Goal: Task Accomplishment & Management: Manage account settings

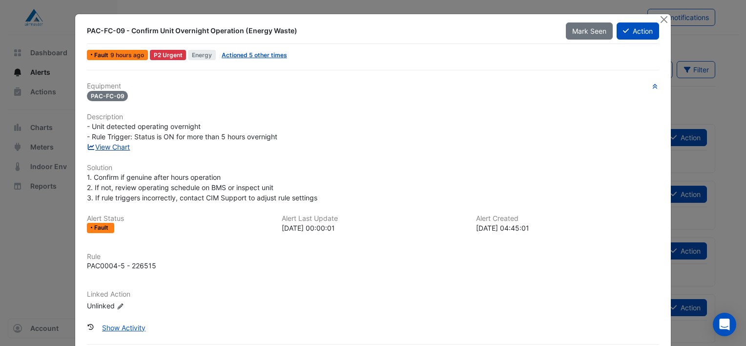
click at [120, 148] on link "View Chart" at bounding box center [108, 147] width 43 height 8
click at [659, 21] on button "Close" at bounding box center [664, 19] width 10 height 10
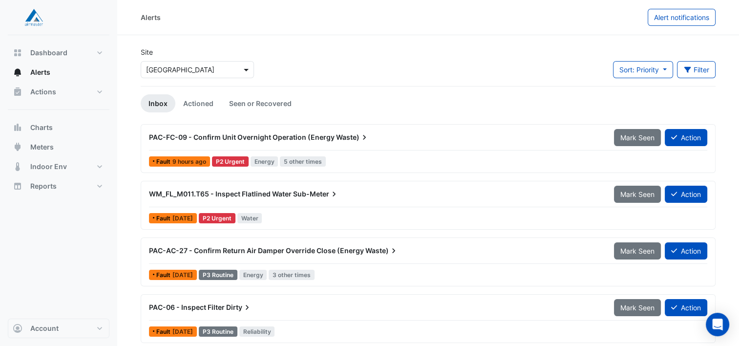
click at [245, 69] on span at bounding box center [247, 69] width 12 height 10
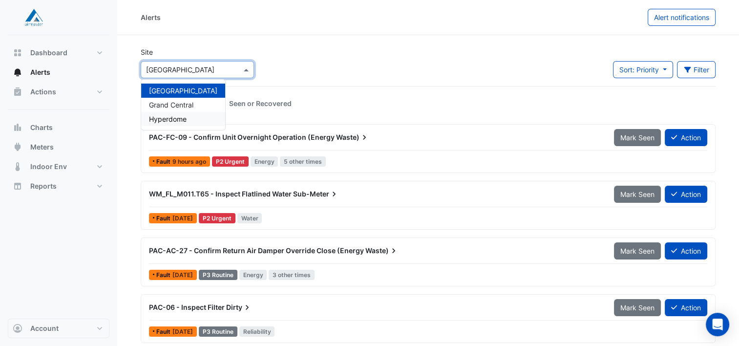
click at [169, 117] on span "Hyperdome" at bounding box center [168, 119] width 38 height 8
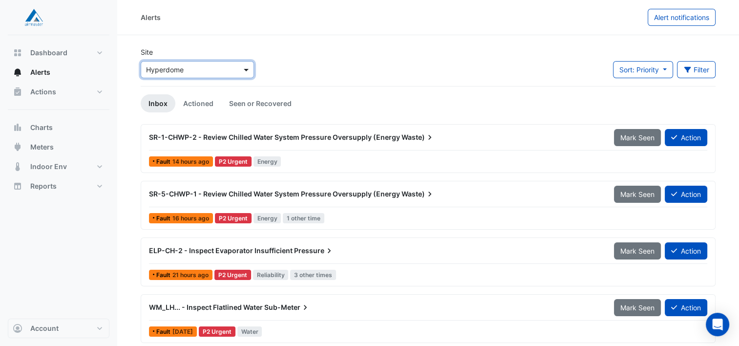
click at [246, 70] on span at bounding box center [247, 69] width 12 height 10
click at [180, 92] on span "[GEOGRAPHIC_DATA]" at bounding box center [183, 90] width 68 height 8
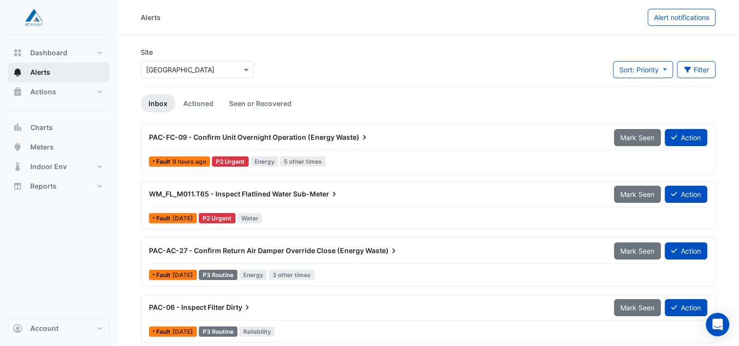
click at [42, 76] on span "Alerts" at bounding box center [40, 72] width 20 height 10
click at [250, 70] on span at bounding box center [247, 69] width 12 height 10
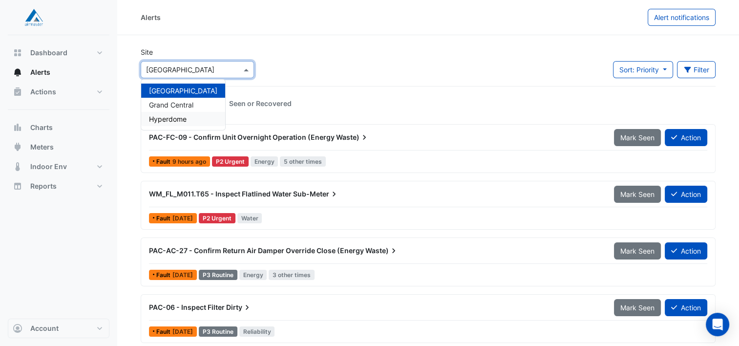
click at [177, 115] on span "Hyperdome" at bounding box center [168, 119] width 38 height 8
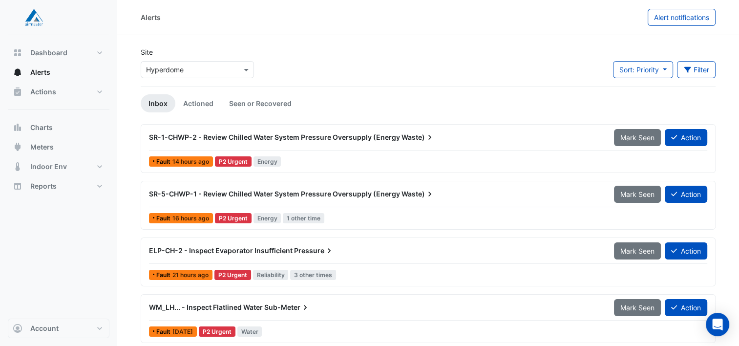
click at [439, 67] on div "Site Select a Site × Hyperdome Sort: Priority Priority Updated Filter Title Pri…" at bounding box center [428, 66] width 587 height 39
click at [402, 64] on div "Site Select a Site × Hyperdome Sort: Priority Priority Updated Filter Title Pri…" at bounding box center [428, 66] width 587 height 39
click at [381, 133] on span "SR-1-CHWP-2 - Review Chilled Water System Pressure Oversupply (Energy" at bounding box center [274, 137] width 251 height 8
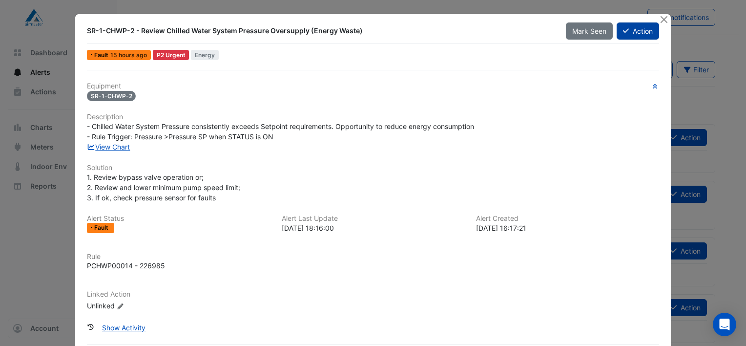
click at [623, 29] on icon at bounding box center [626, 30] width 6 height 7
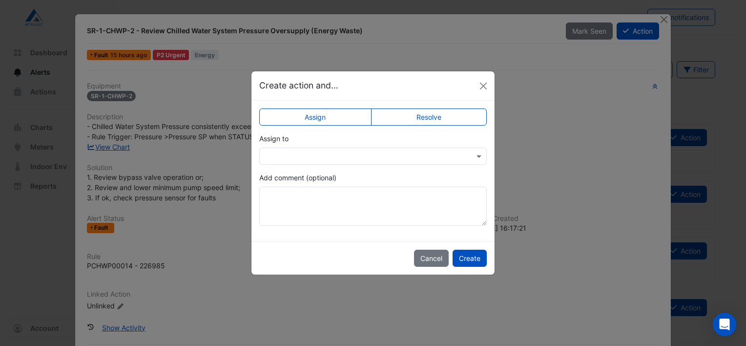
click at [414, 120] on label "Resolve" at bounding box center [429, 116] width 116 height 17
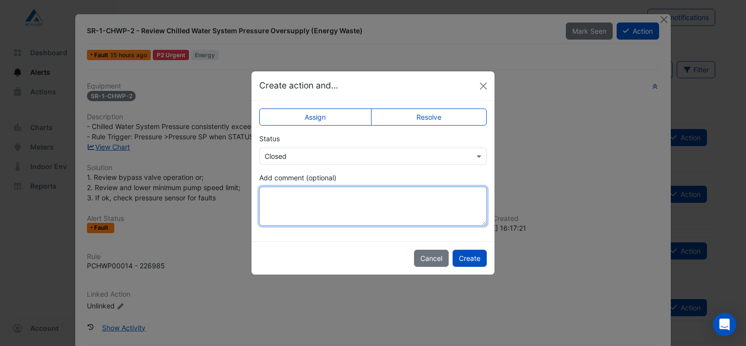
click at [299, 199] on textarea "Add comment (optional)" at bounding box center [373, 206] width 228 height 39
drag, startPoint x: 369, startPoint y: 194, endPoint x: 350, endPoint y: 196, distance: 19.7
click at [350, 196] on textarea "**********" at bounding box center [373, 206] width 228 height 39
drag, startPoint x: 371, startPoint y: 196, endPoint x: 257, endPoint y: 202, distance: 114.0
click at [256, 202] on div "**********" at bounding box center [373, 171] width 243 height 141
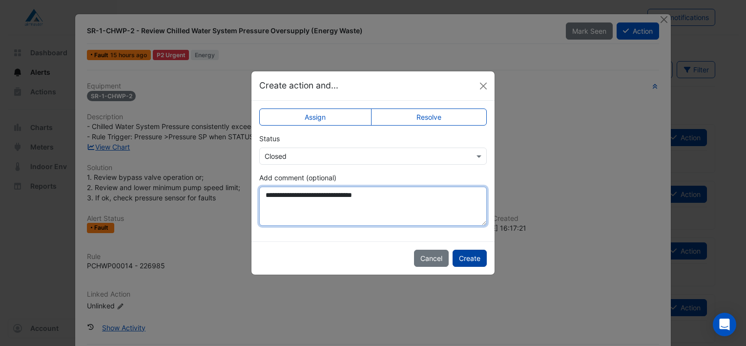
type textarea "**********"
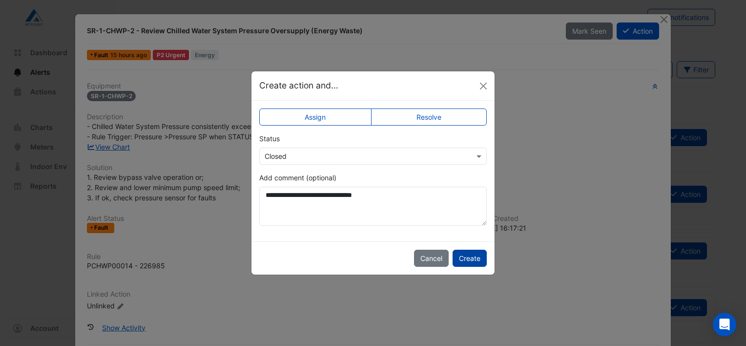
click at [467, 262] on button "Create" at bounding box center [470, 258] width 34 height 17
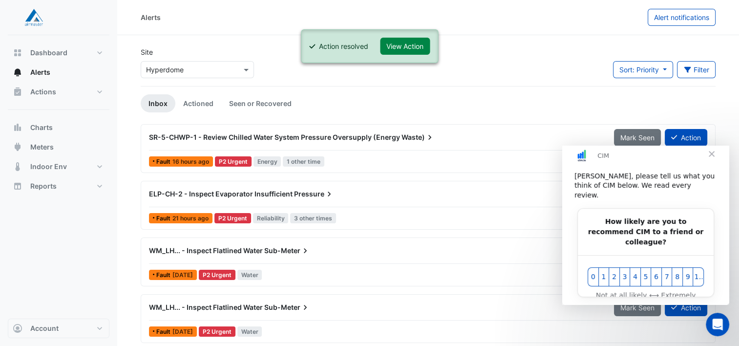
click at [712, 162] on span "Close" at bounding box center [711, 153] width 35 height 35
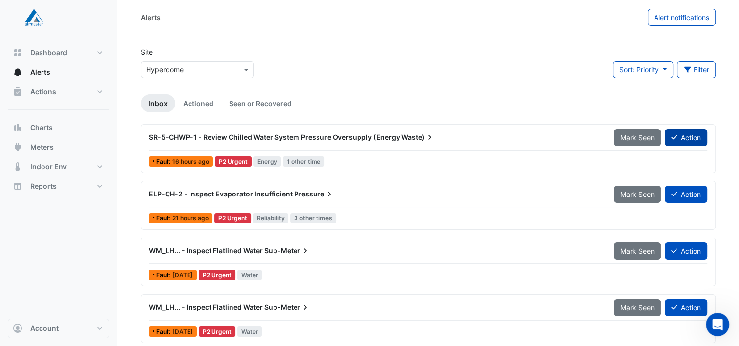
click at [682, 134] on button "Action" at bounding box center [686, 137] width 42 height 17
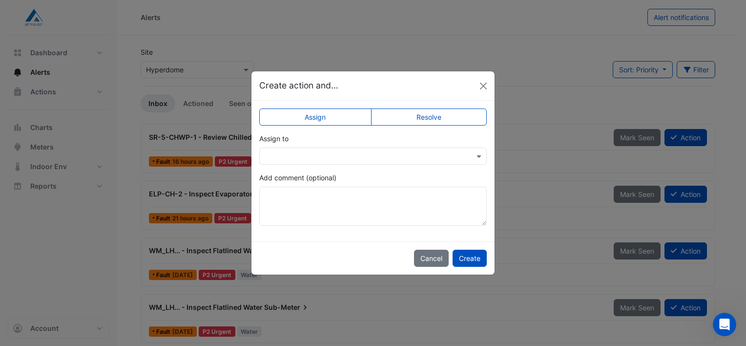
click at [346, 158] on input "text" at bounding box center [363, 156] width 197 height 10
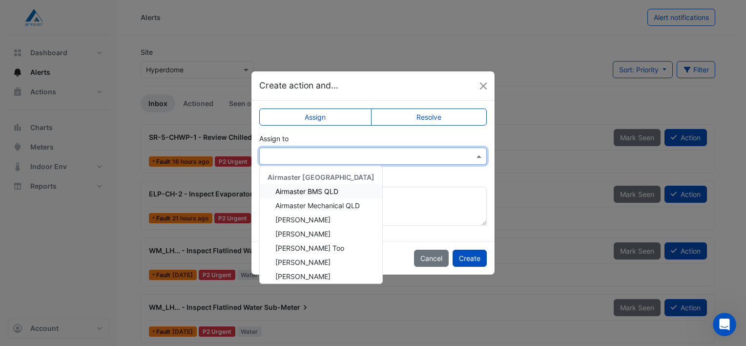
click at [434, 119] on label "Resolve" at bounding box center [429, 116] width 116 height 17
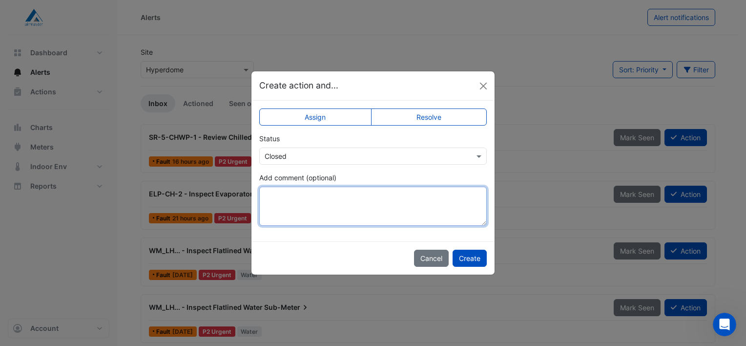
click at [287, 205] on textarea "Add comment (optional)" at bounding box center [373, 206] width 228 height 39
paste textarea "**********"
type textarea "**********"
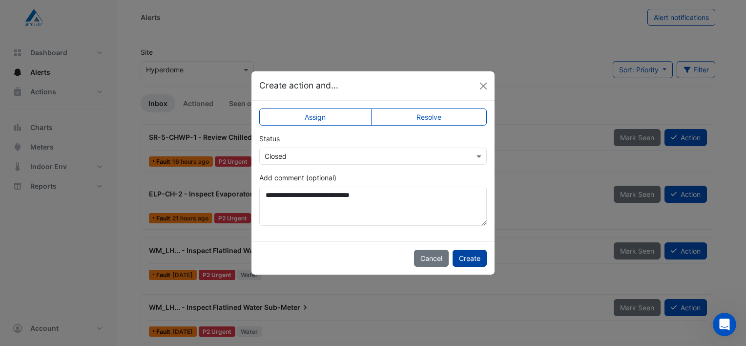
click at [476, 259] on button "Create" at bounding box center [470, 258] width 34 height 17
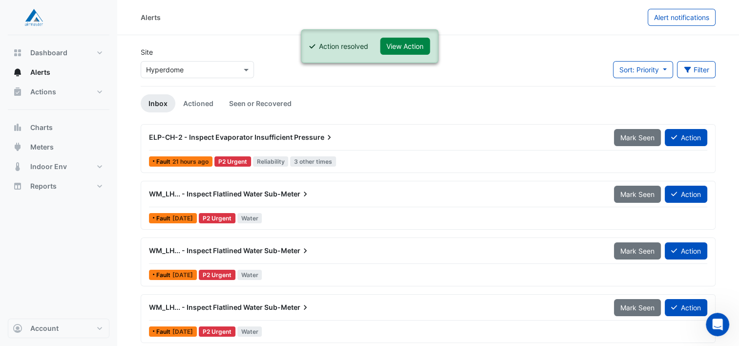
click at [299, 136] on span "Pressure" at bounding box center [314, 137] width 40 height 10
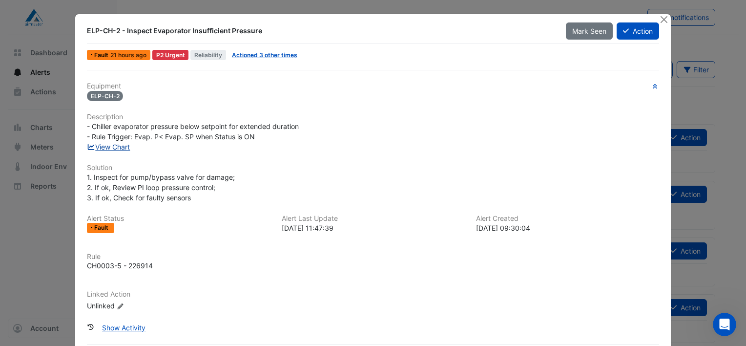
click at [93, 146] on link "View Chart" at bounding box center [108, 147] width 43 height 8
click at [635, 33] on button "Action" at bounding box center [638, 30] width 42 height 17
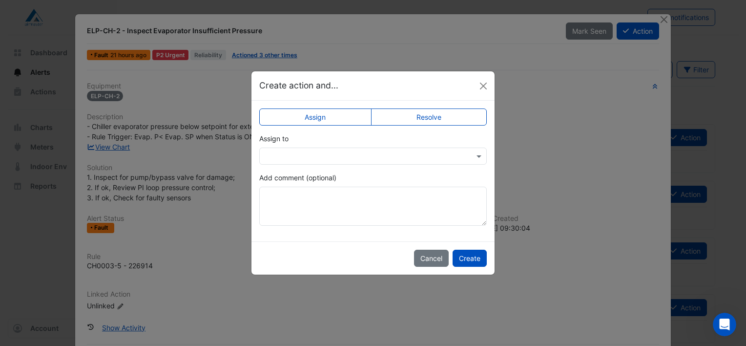
click at [306, 147] on div "Assign to" at bounding box center [373, 148] width 228 height 31
click at [305, 155] on input "text" at bounding box center [363, 156] width 197 height 10
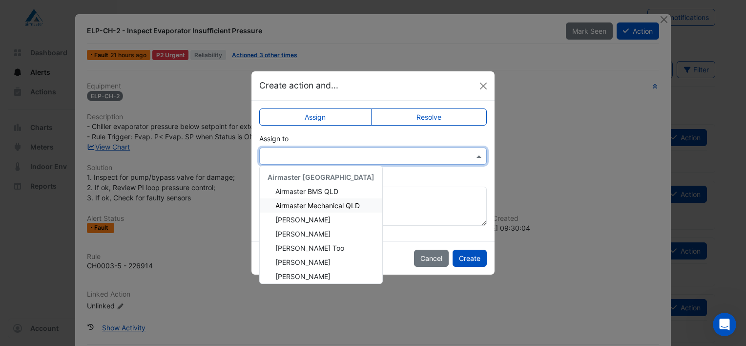
click at [434, 117] on label "Resolve" at bounding box center [429, 116] width 116 height 17
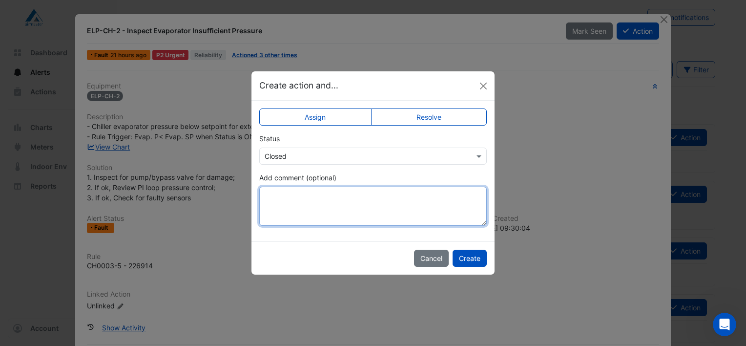
paste textarea "**********"
type textarea "**********"
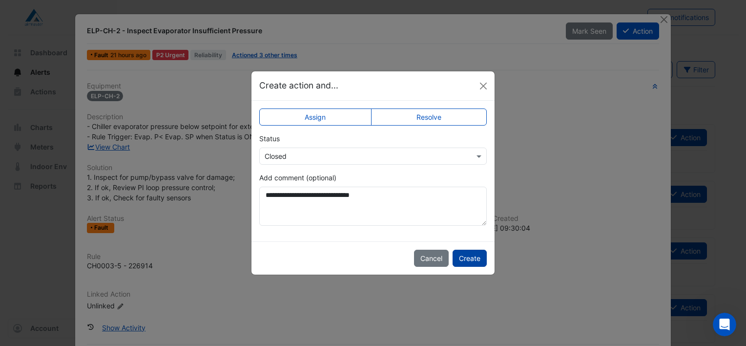
click at [473, 260] on button "Create" at bounding box center [470, 258] width 34 height 17
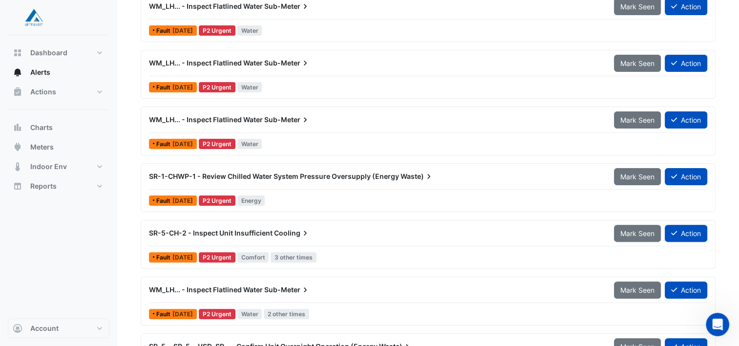
scroll to position [293, 0]
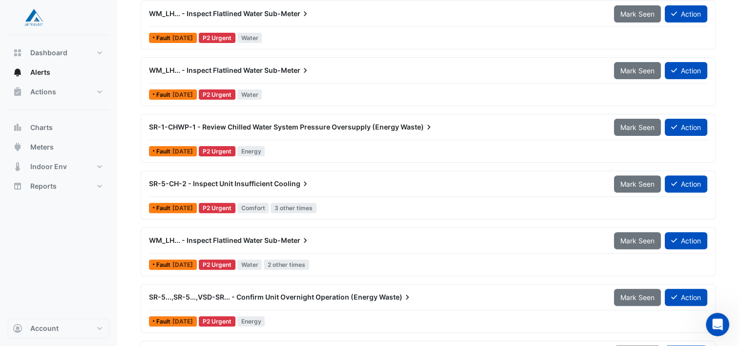
click at [299, 127] on span "SR-1-CHWP-1 - Review Chilled Water System Pressure Oversupply (Energy" at bounding box center [274, 127] width 250 height 8
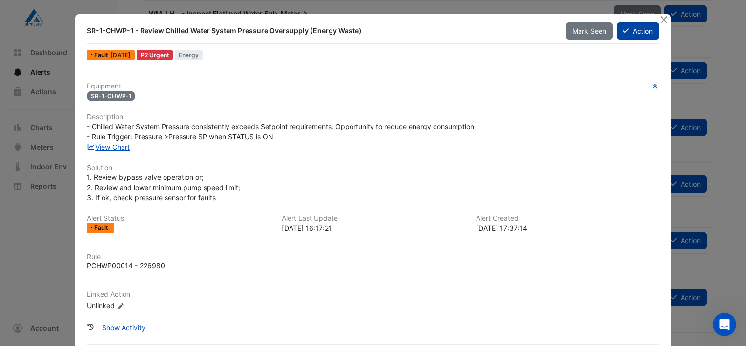
click at [639, 31] on button "Action" at bounding box center [638, 30] width 42 height 17
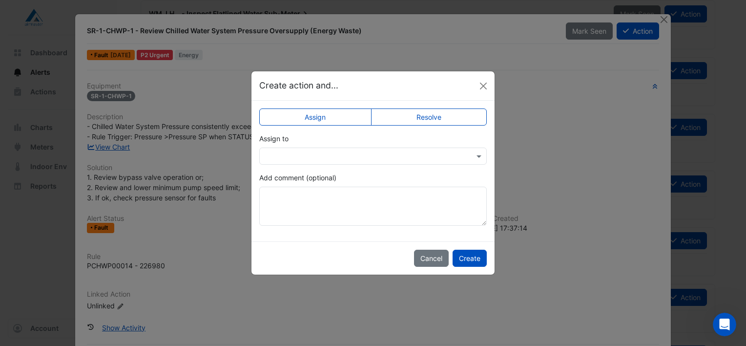
click at [413, 118] on label "Resolve" at bounding box center [429, 116] width 116 height 17
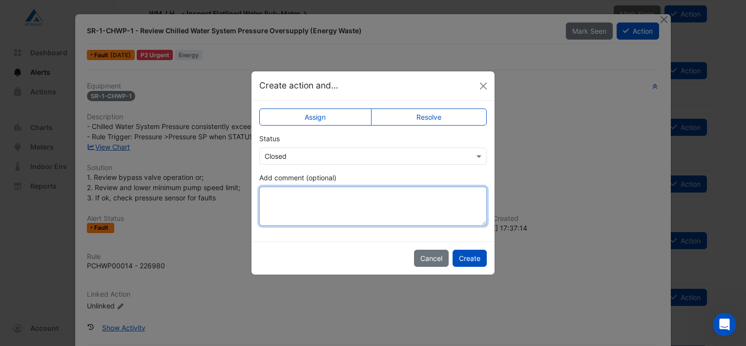
click at [283, 202] on textarea "Add comment (optional)" at bounding box center [373, 206] width 228 height 39
paste textarea "**********"
type textarea "**********"
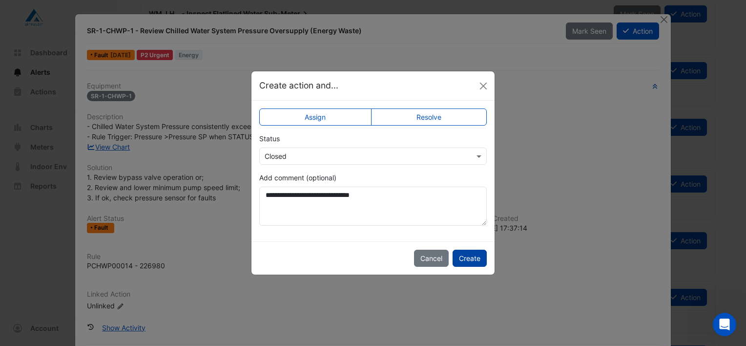
click at [469, 251] on button "Create" at bounding box center [470, 258] width 34 height 17
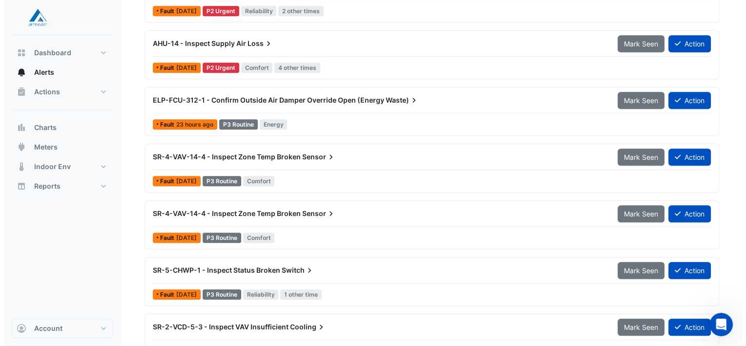
scroll to position [735, 0]
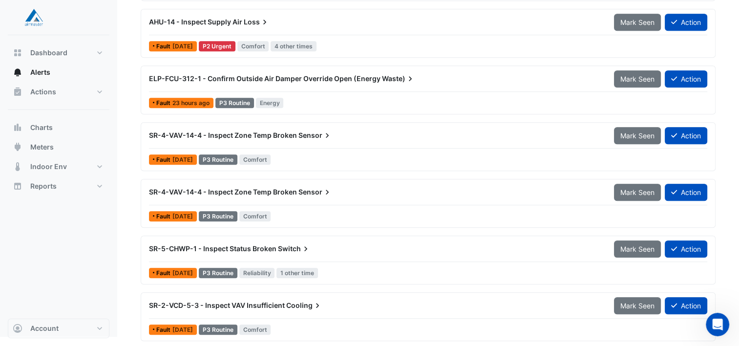
click at [276, 302] on span "SR-2-VCD-5-3 - Inspect VAV Insufficient" at bounding box center [217, 305] width 136 height 8
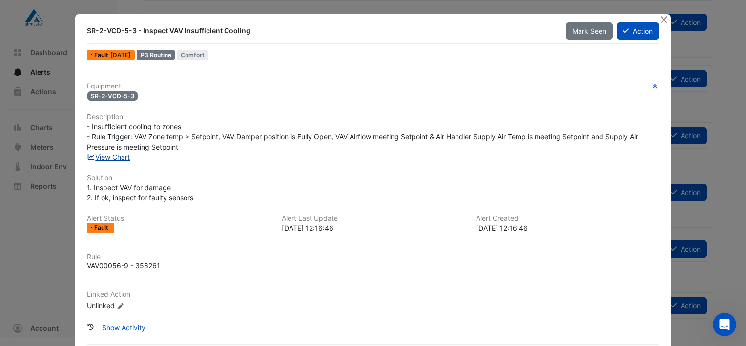
click at [107, 157] on link "View Chart" at bounding box center [108, 157] width 43 height 8
click at [623, 29] on icon at bounding box center [626, 30] width 6 height 7
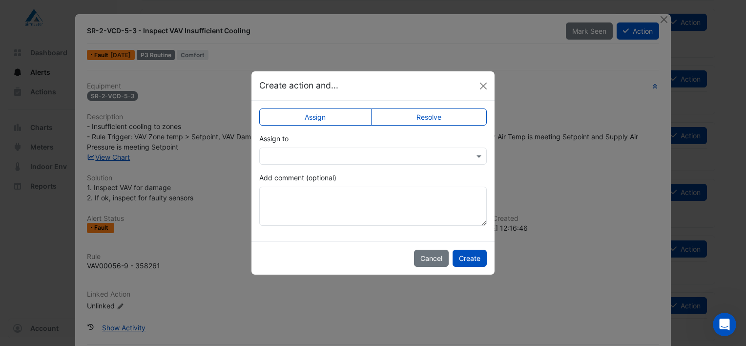
click at [408, 121] on label "Resolve" at bounding box center [429, 116] width 116 height 17
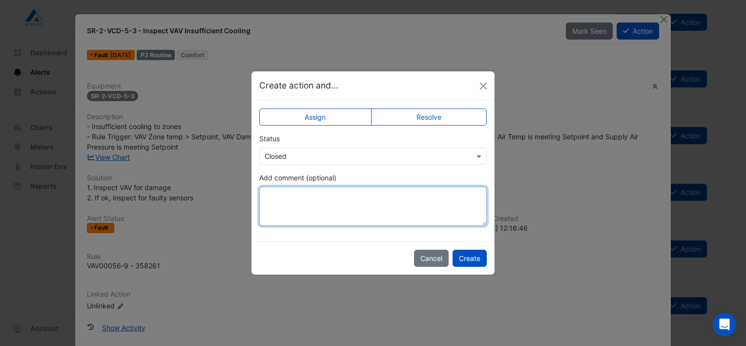
click at [321, 199] on textarea "Add comment (optional)" at bounding box center [373, 206] width 228 height 39
type textarea "**********"
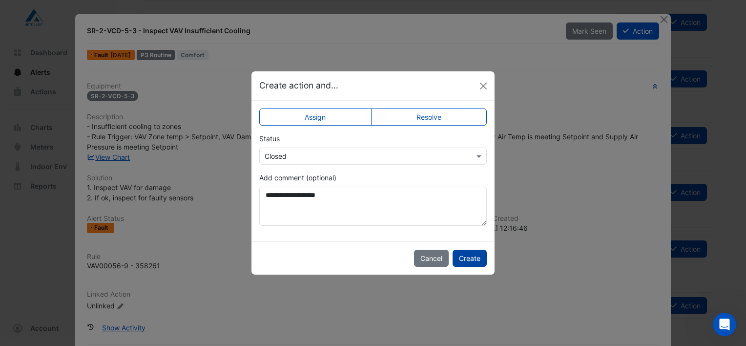
click at [478, 255] on button "Create" at bounding box center [470, 258] width 34 height 17
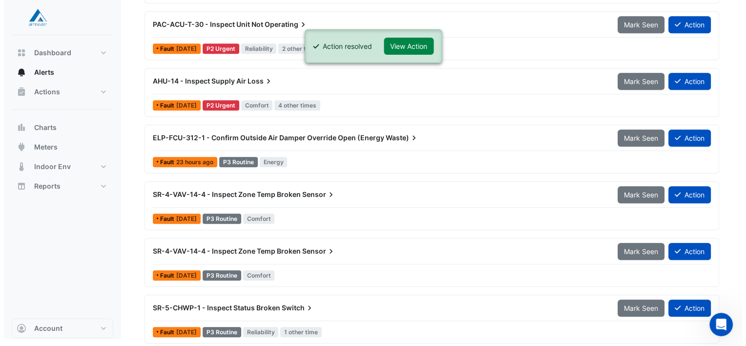
scroll to position [679, 0]
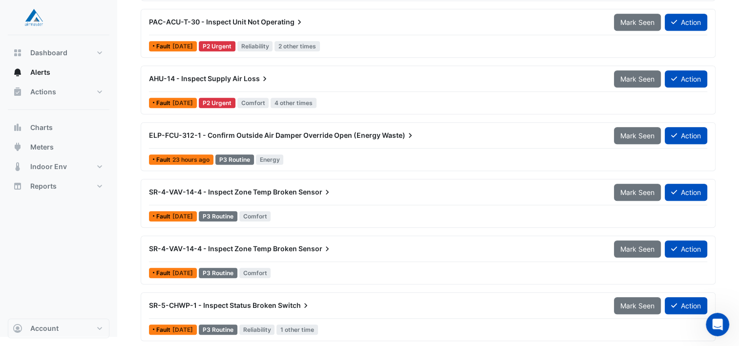
click at [240, 302] on span "SR-5-CHWP-1 - Inspect Status Broken" at bounding box center [212, 305] width 127 height 8
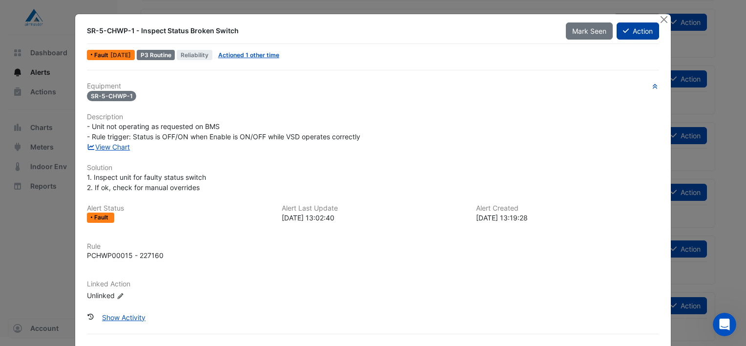
click at [634, 31] on button "Action" at bounding box center [638, 30] width 42 height 17
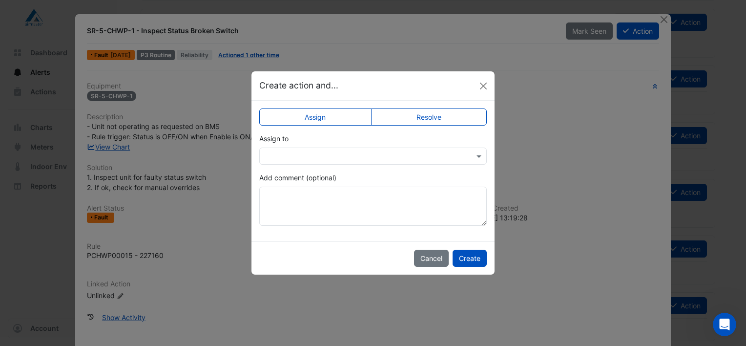
click at [441, 115] on label "Resolve" at bounding box center [429, 116] width 116 height 17
click at [480, 260] on button "Create" at bounding box center [470, 258] width 34 height 17
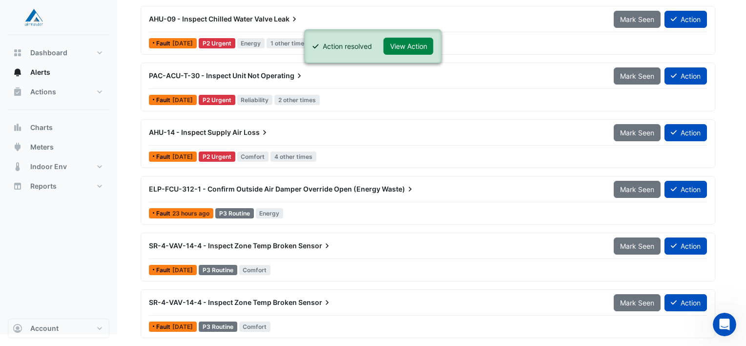
scroll to position [622, 0]
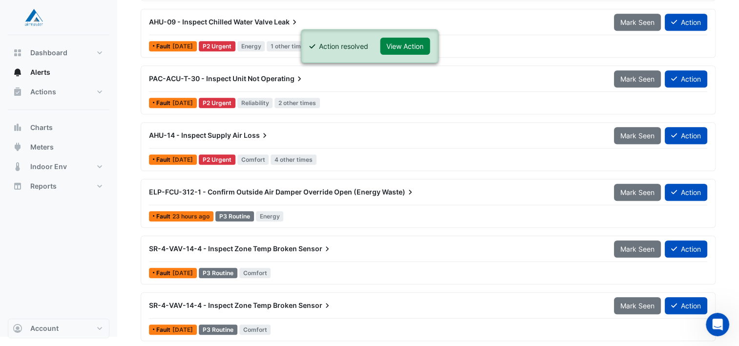
click at [255, 304] on span "SR-4-VAV-14-4 - Inspect Zone Temp Broken" at bounding box center [223, 305] width 148 height 8
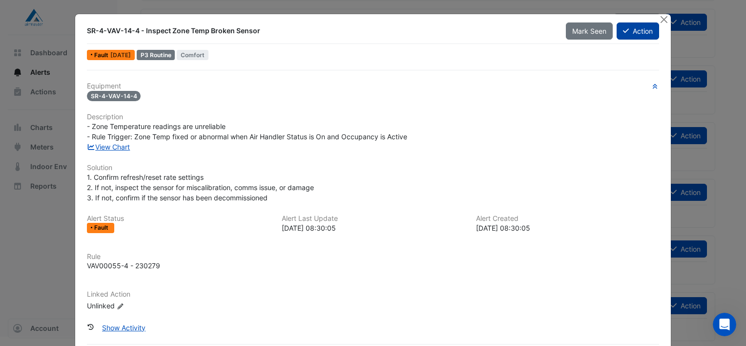
click at [635, 29] on button "Action" at bounding box center [638, 30] width 42 height 17
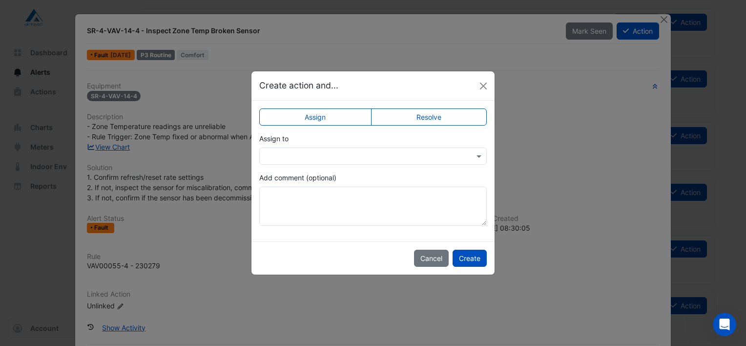
click at [430, 112] on label "Resolve" at bounding box center [429, 116] width 116 height 17
click at [466, 258] on button "Create" at bounding box center [470, 258] width 34 height 17
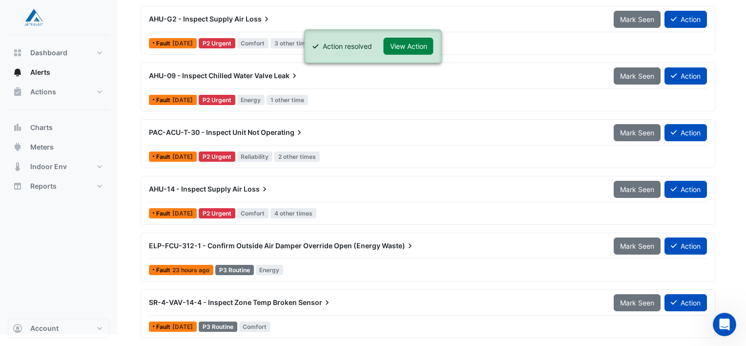
scroll to position [566, 0]
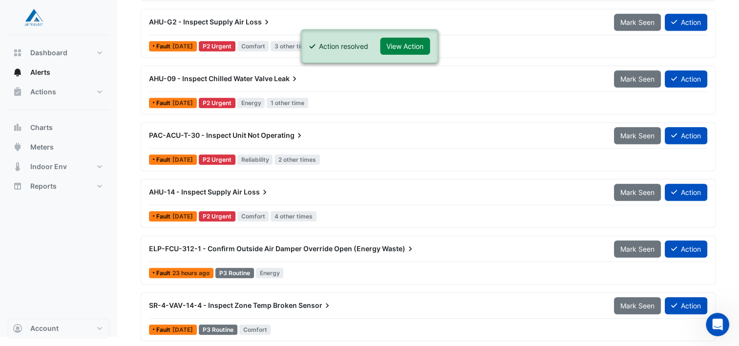
click at [269, 303] on span "SR-4-VAV-14-4 - Inspect Zone Temp Broken" at bounding box center [223, 305] width 148 height 8
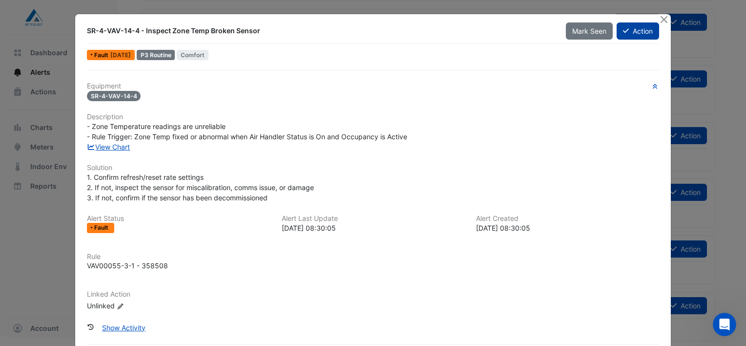
click at [633, 27] on button "Action" at bounding box center [638, 30] width 42 height 17
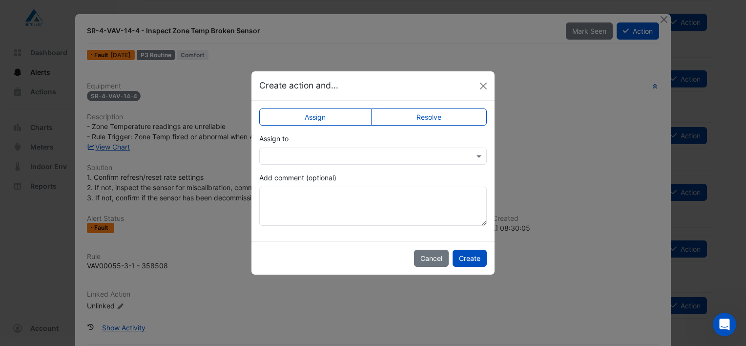
click at [431, 115] on label "Resolve" at bounding box center [429, 116] width 116 height 17
click at [467, 255] on button "Create" at bounding box center [470, 258] width 34 height 17
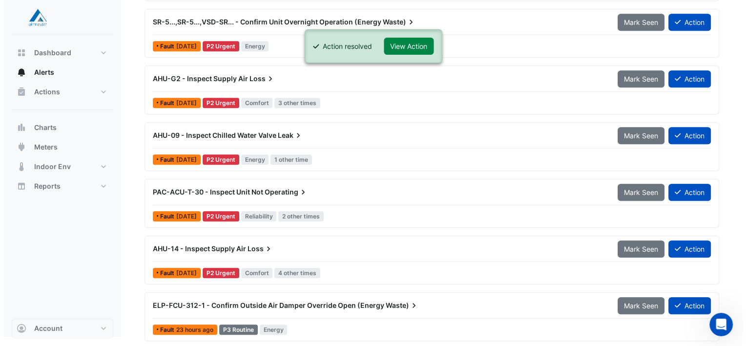
scroll to position [510, 0]
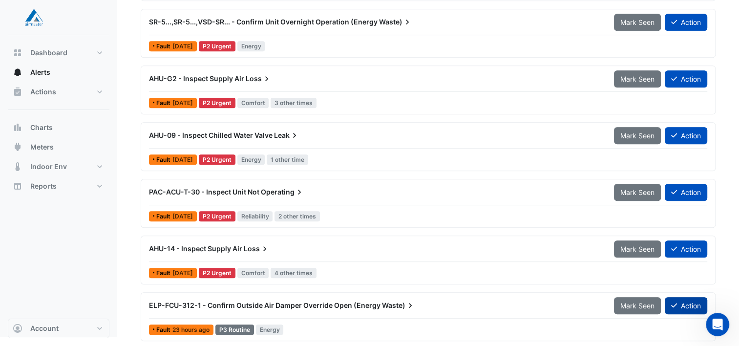
click at [680, 297] on button "Action" at bounding box center [686, 305] width 42 height 17
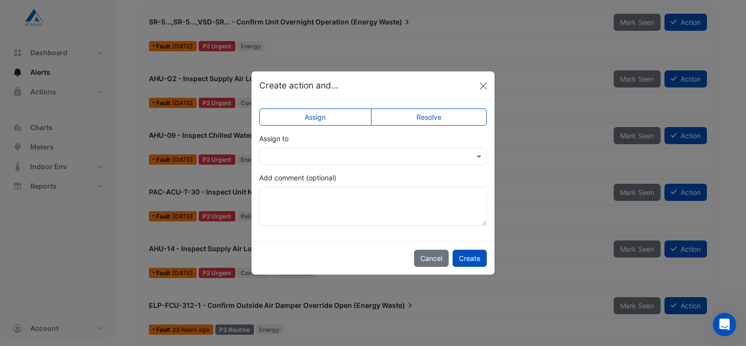
click at [428, 114] on label "Resolve" at bounding box center [429, 116] width 116 height 17
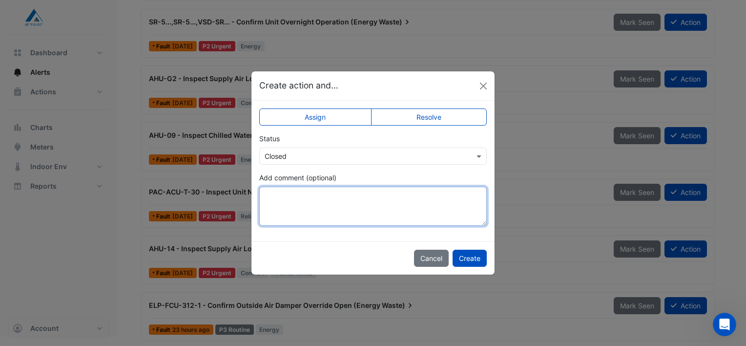
click at [368, 203] on textarea "Add comment (optional)" at bounding box center [373, 206] width 228 height 39
type textarea "**********"
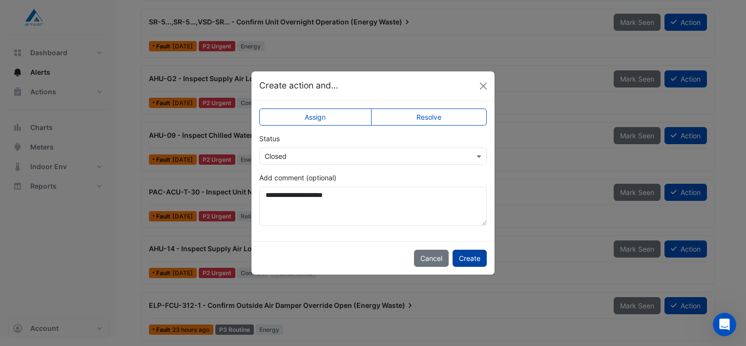
click at [475, 259] on button "Create" at bounding box center [470, 258] width 34 height 17
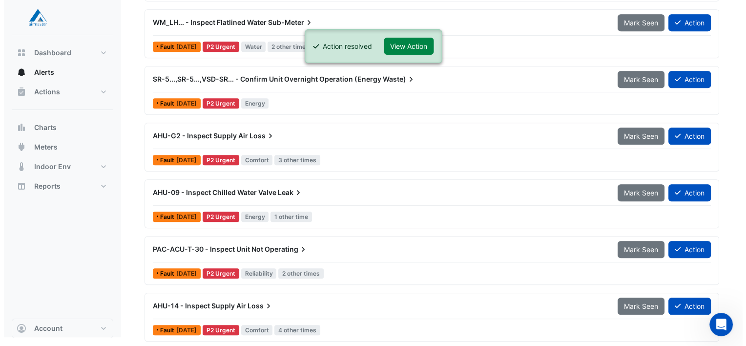
scroll to position [454, 0]
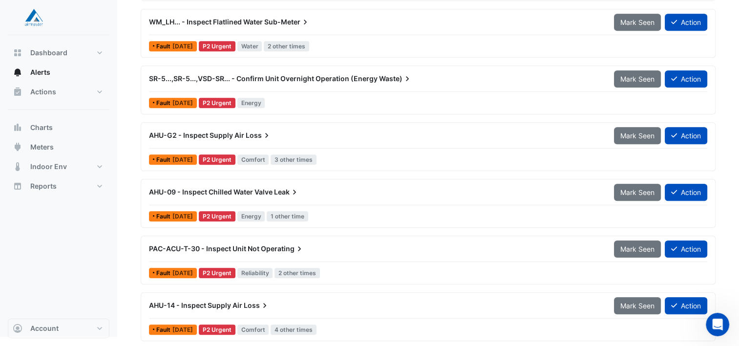
click at [210, 301] on span "AHU-14 - Inspect Supply Air" at bounding box center [195, 305] width 93 height 8
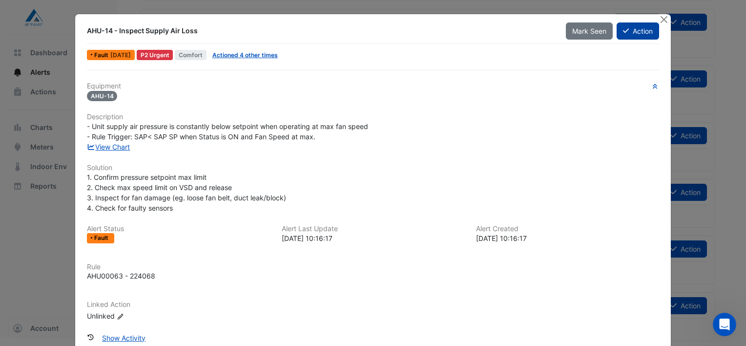
click at [635, 31] on button "Action" at bounding box center [638, 30] width 42 height 17
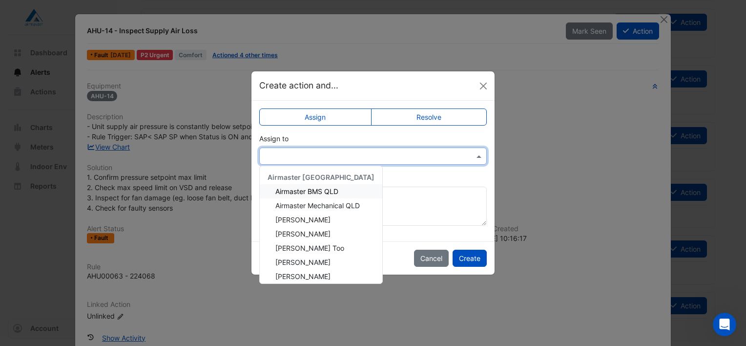
click at [467, 153] on div at bounding box center [373, 155] width 227 height 11
click at [419, 115] on label "Resolve" at bounding box center [429, 116] width 116 height 17
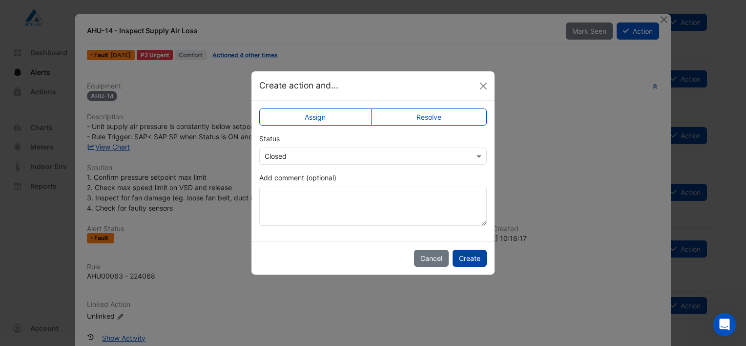
click at [475, 254] on button "Create" at bounding box center [470, 258] width 34 height 17
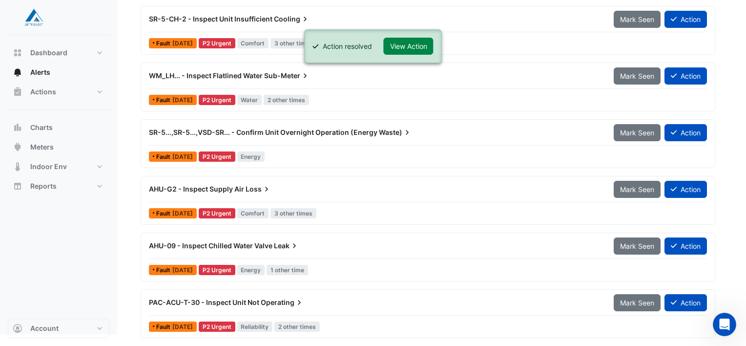
scroll to position [398, 0]
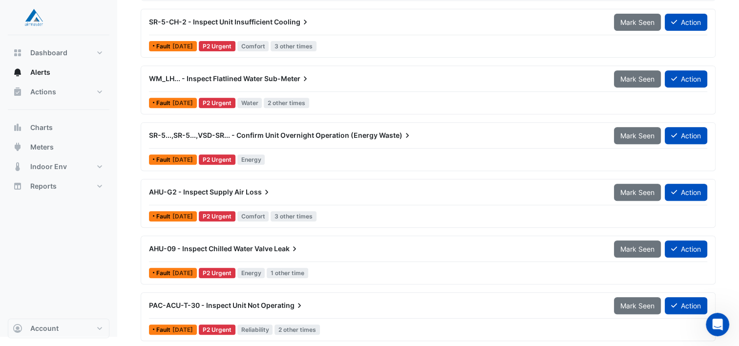
click at [276, 305] on span "Operating" at bounding box center [282, 305] width 43 height 10
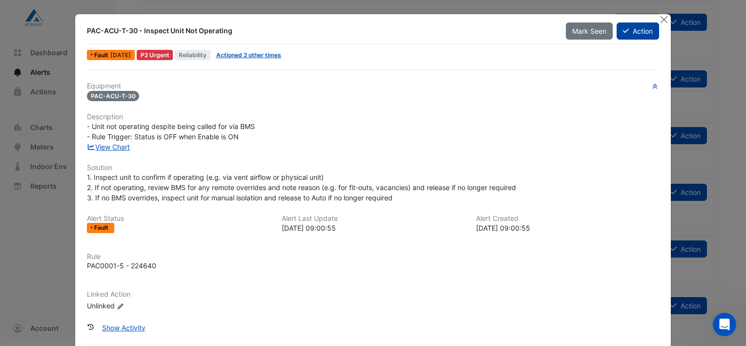
click at [636, 29] on button "Action" at bounding box center [638, 30] width 42 height 17
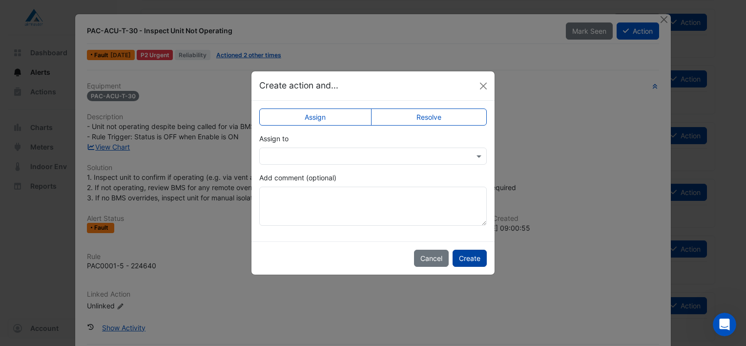
click at [469, 260] on button "Create" at bounding box center [470, 258] width 34 height 17
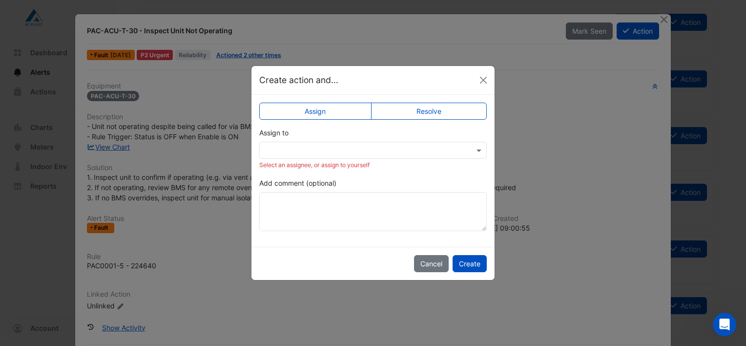
click at [457, 109] on label "Resolve" at bounding box center [429, 111] width 116 height 17
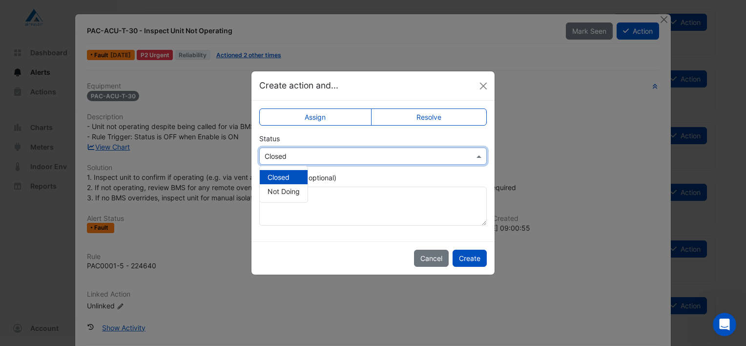
click at [456, 156] on input "text" at bounding box center [363, 156] width 197 height 10
click at [472, 256] on button "Create" at bounding box center [470, 258] width 34 height 17
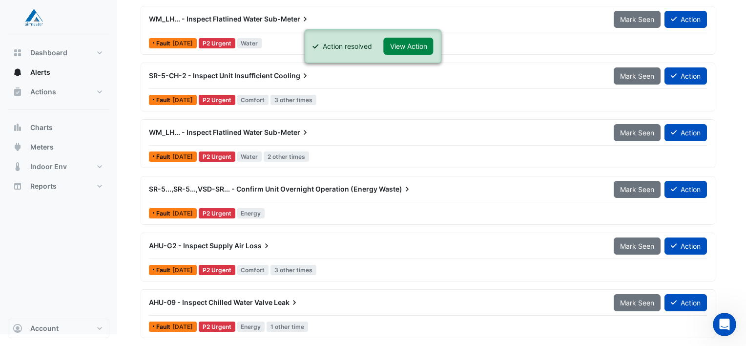
scroll to position [341, 0]
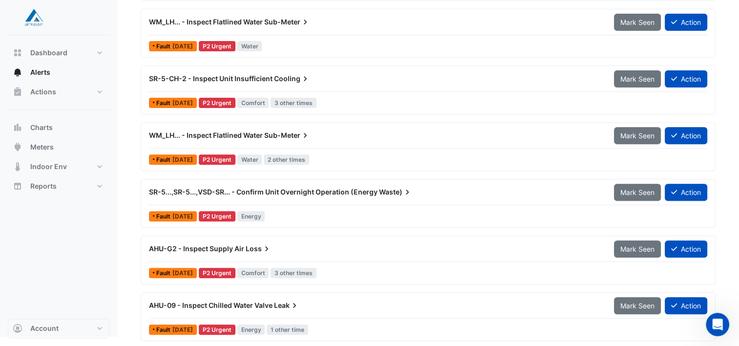
click at [280, 301] on span "Leak" at bounding box center [286, 305] width 25 height 10
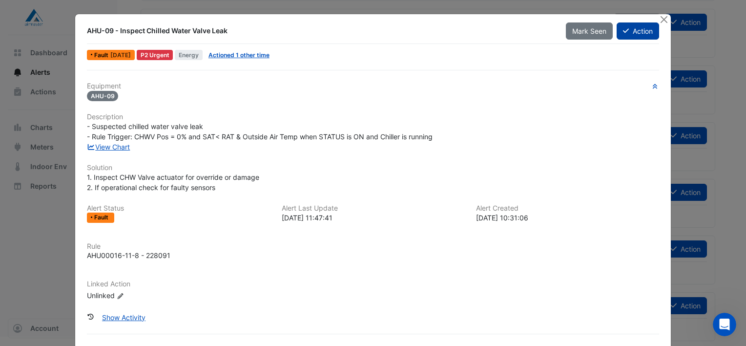
click at [635, 27] on button "Action" at bounding box center [638, 30] width 42 height 17
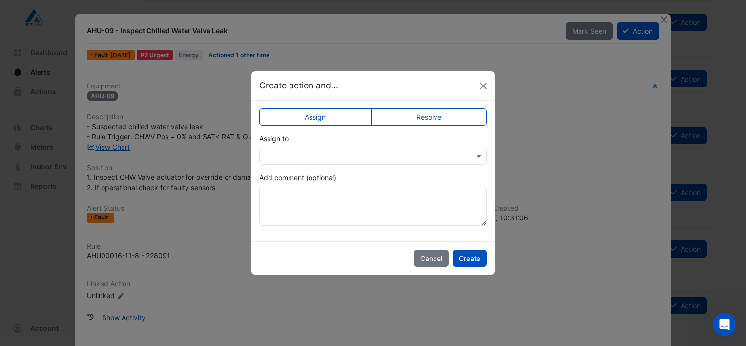
click at [437, 115] on label "Resolve" at bounding box center [429, 116] width 116 height 17
click at [471, 259] on button "Create" at bounding box center [470, 258] width 34 height 17
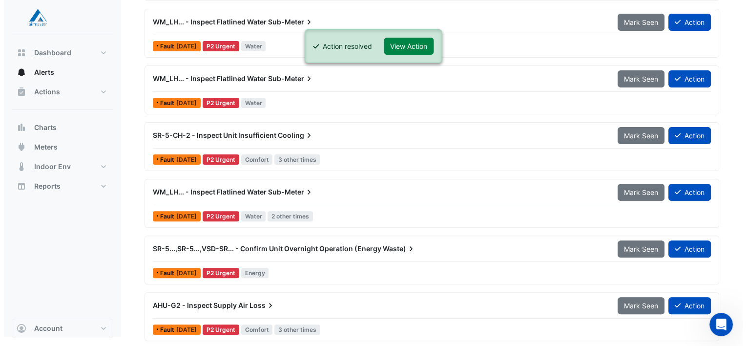
scroll to position [285, 0]
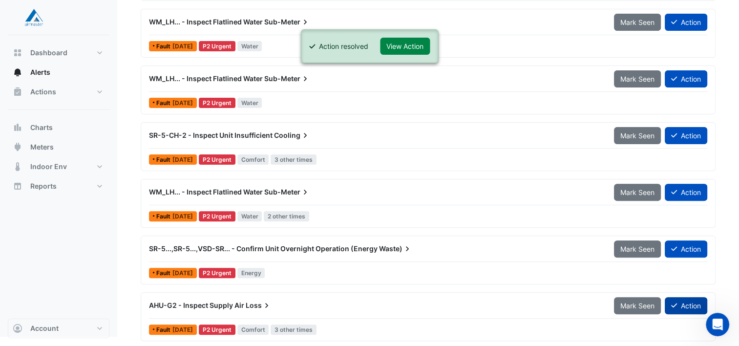
click at [684, 302] on button "Action" at bounding box center [686, 305] width 42 height 17
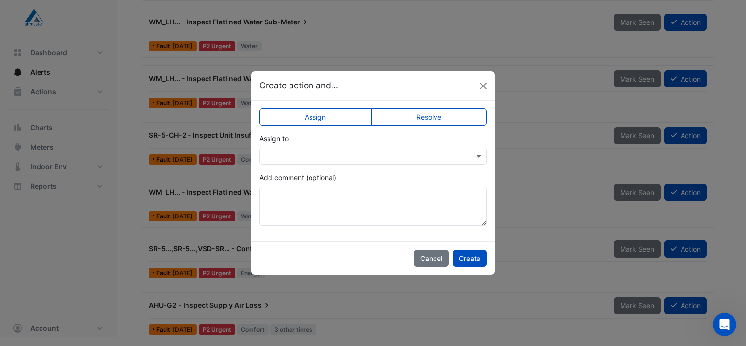
click at [409, 111] on label "Resolve" at bounding box center [429, 116] width 116 height 17
click at [475, 256] on button "Create" at bounding box center [470, 258] width 34 height 17
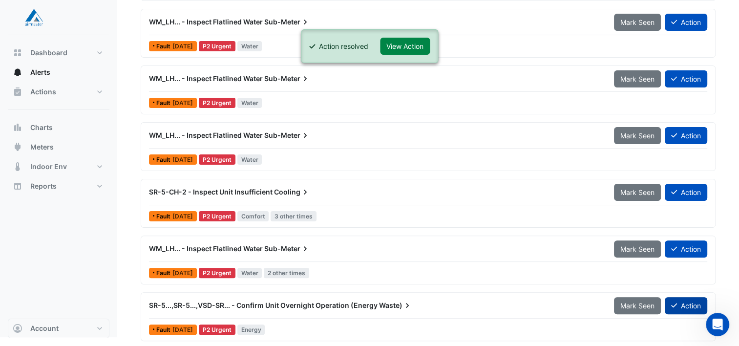
click at [680, 297] on button "Action" at bounding box center [686, 305] width 42 height 17
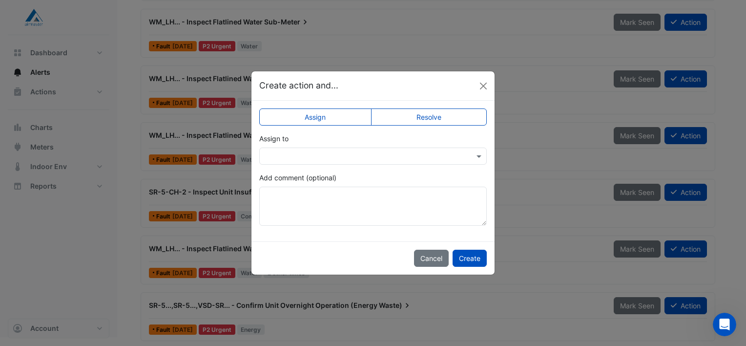
click at [414, 124] on label "Resolve" at bounding box center [429, 116] width 116 height 17
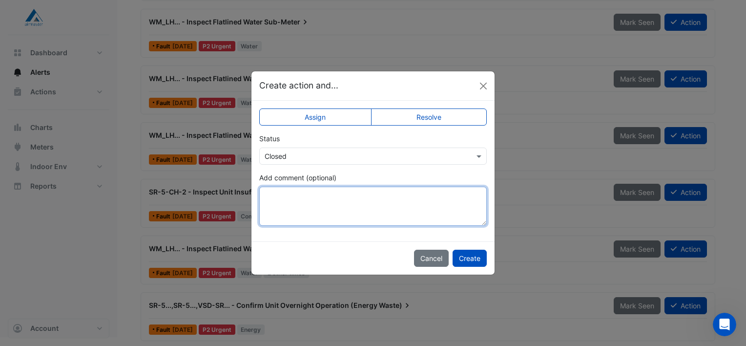
click at [375, 196] on textarea "Add comment (optional)" at bounding box center [373, 206] width 228 height 39
type textarea "*********"
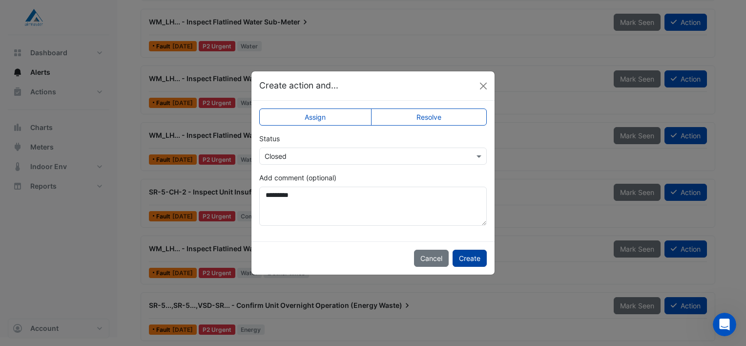
click at [467, 257] on button "Create" at bounding box center [470, 258] width 34 height 17
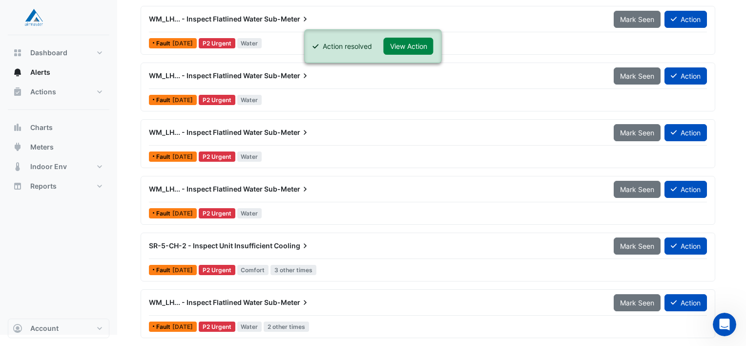
scroll to position [172, 0]
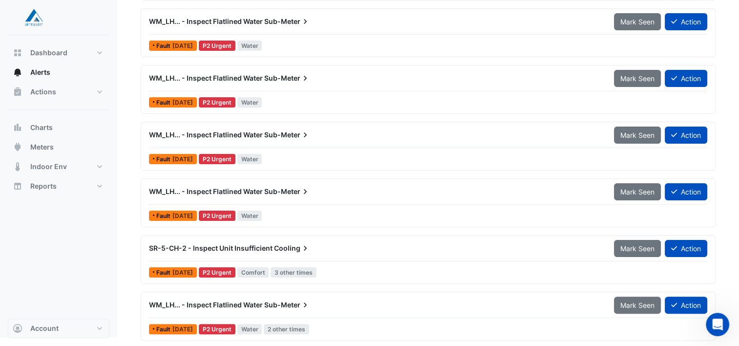
click at [245, 246] on span "SR-5-CH-2 - Inspect Unit Insufficient" at bounding box center [211, 248] width 124 height 8
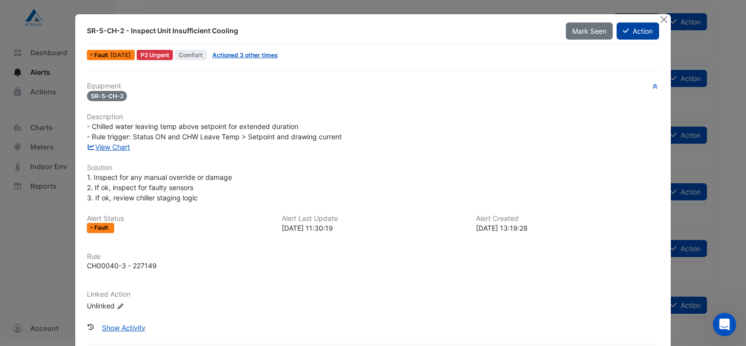
click at [631, 27] on button "Action" at bounding box center [638, 30] width 42 height 17
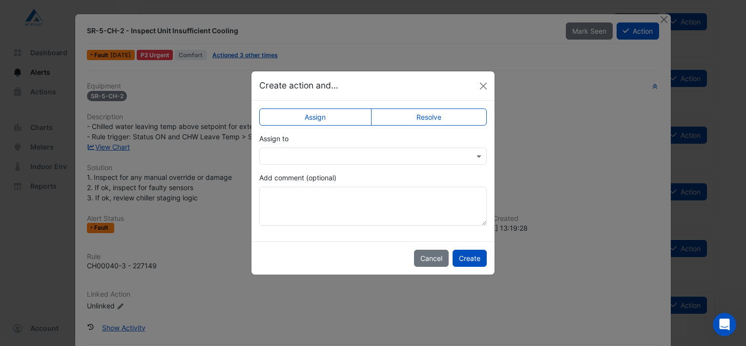
click at [412, 113] on label "Resolve" at bounding box center [429, 116] width 116 height 17
click at [475, 256] on button "Create" at bounding box center [470, 258] width 34 height 17
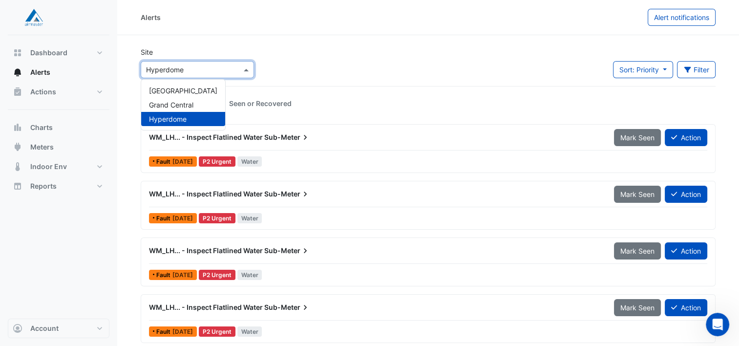
click at [243, 68] on span at bounding box center [247, 69] width 12 height 10
click at [163, 104] on span "Grand Central" at bounding box center [171, 105] width 44 height 8
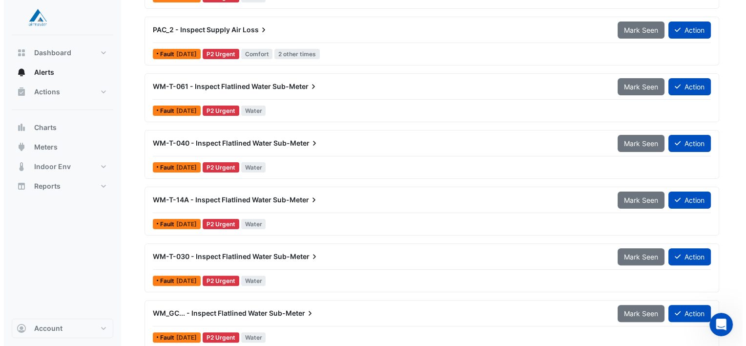
scroll to position [341, 0]
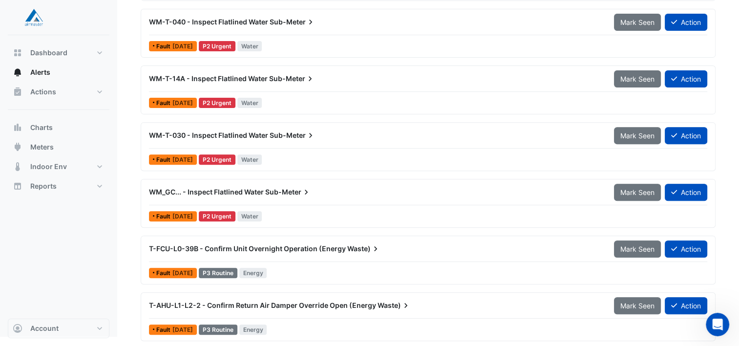
click at [270, 301] on span "T-AHU-L1-L2-2 - Confirm Return Air Damper Override Open (Energy" at bounding box center [262, 305] width 227 height 8
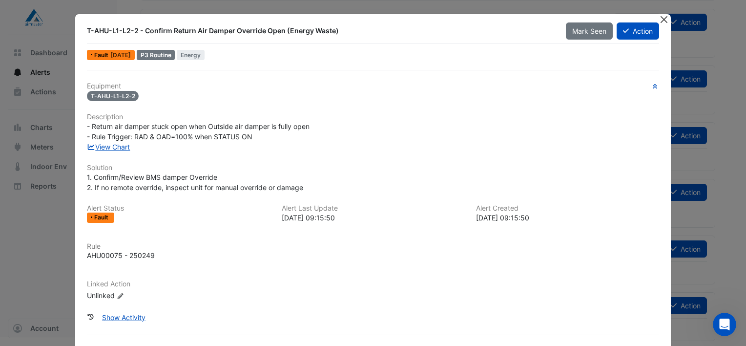
click at [662, 20] on button "Close" at bounding box center [664, 19] width 10 height 10
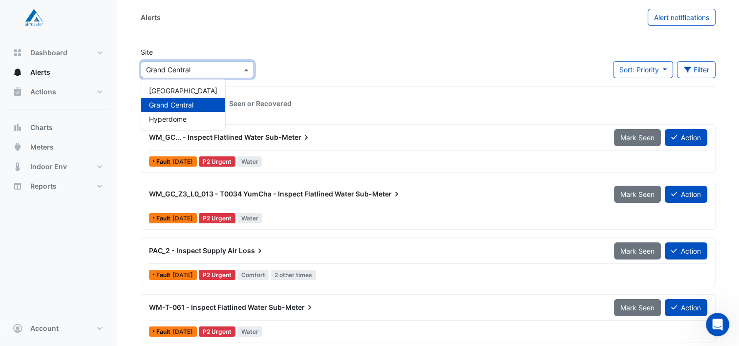
click at [188, 66] on input "text" at bounding box center [187, 70] width 83 height 10
click at [182, 89] on span "[GEOGRAPHIC_DATA]" at bounding box center [183, 90] width 68 height 8
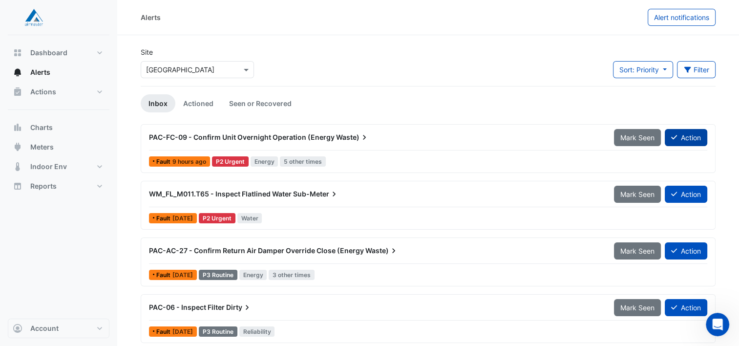
click at [686, 133] on button "Action" at bounding box center [686, 137] width 42 height 17
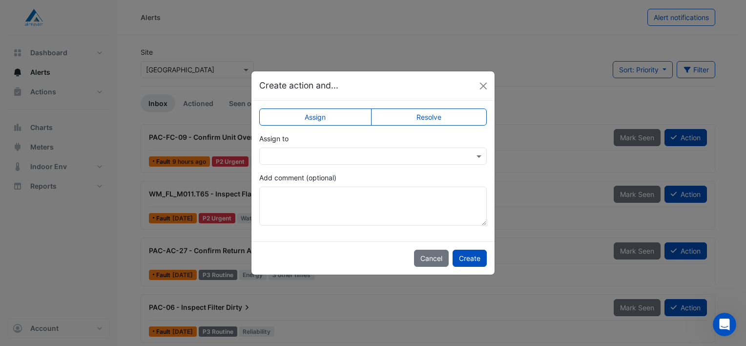
click at [447, 113] on label "Resolve" at bounding box center [429, 116] width 116 height 17
click at [467, 253] on button "Create" at bounding box center [470, 258] width 34 height 17
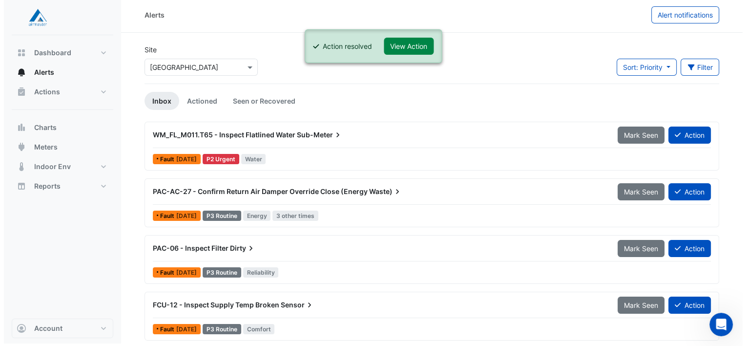
scroll to position [3, 0]
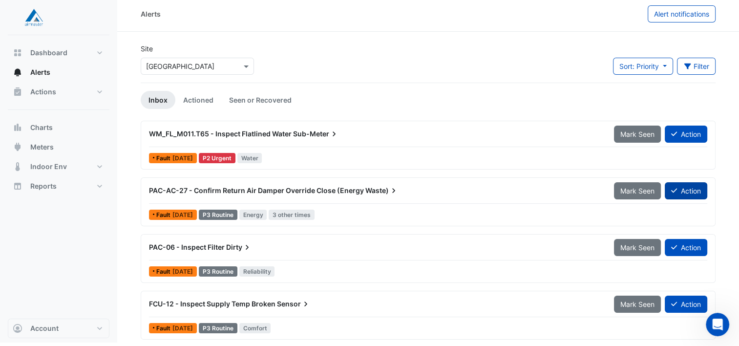
click at [676, 184] on button "Action" at bounding box center [686, 190] width 42 height 17
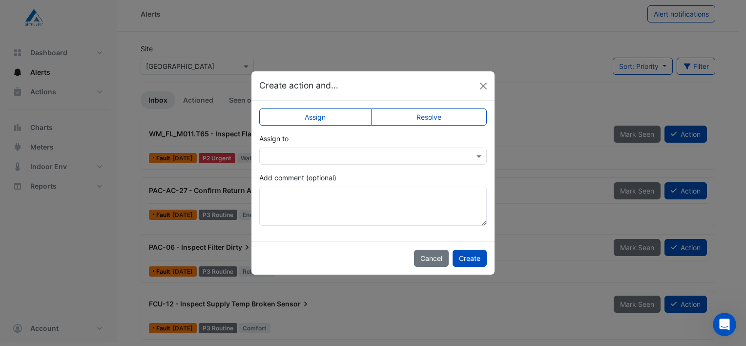
click at [442, 116] on label "Resolve" at bounding box center [429, 116] width 116 height 17
click at [471, 254] on button "Create" at bounding box center [470, 258] width 34 height 17
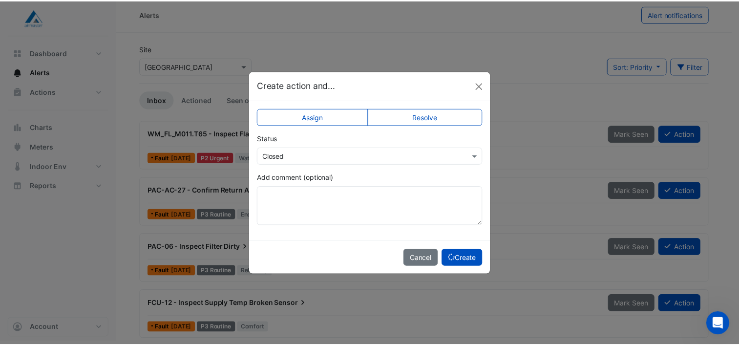
scroll to position [0, 0]
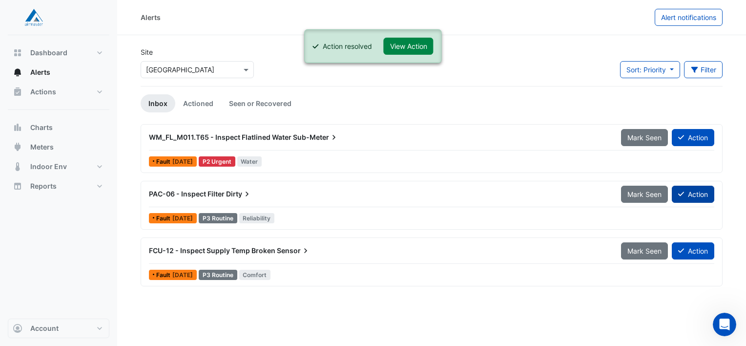
click at [706, 189] on button "Action" at bounding box center [693, 194] width 42 height 17
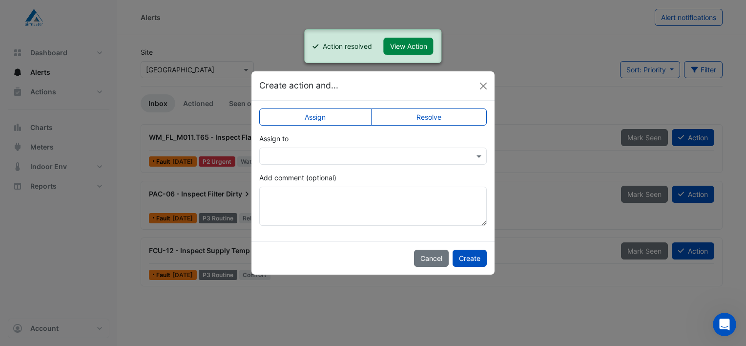
click at [462, 113] on label "Resolve" at bounding box center [429, 116] width 116 height 17
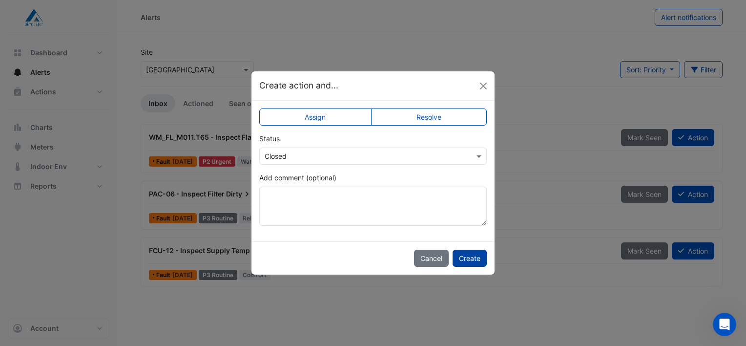
click at [472, 259] on button "Create" at bounding box center [470, 258] width 34 height 17
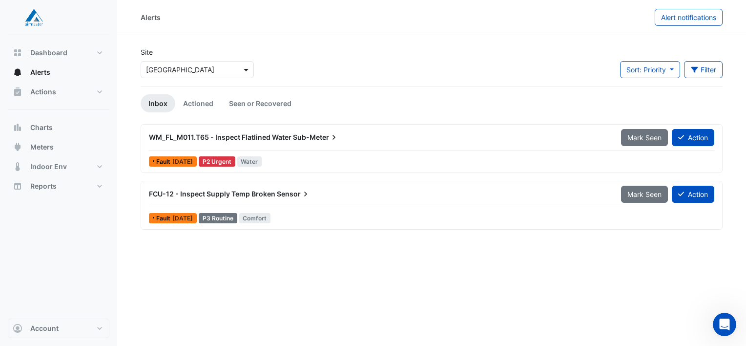
click at [246, 70] on span at bounding box center [247, 69] width 12 height 10
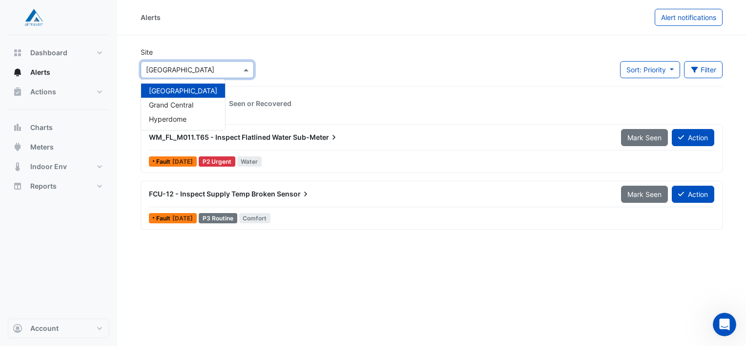
click at [387, 60] on div "Site Select a Site × Forest Lake Forest Lake Grand Central Hyperdome Sort: Prio…" at bounding box center [432, 66] width 594 height 39
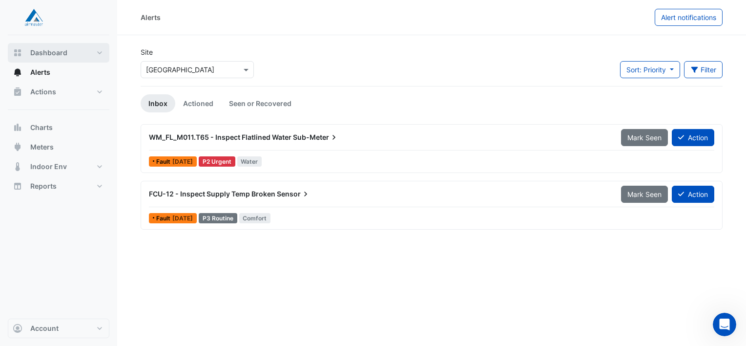
click at [46, 48] on span "Dashboard" at bounding box center [48, 53] width 37 height 10
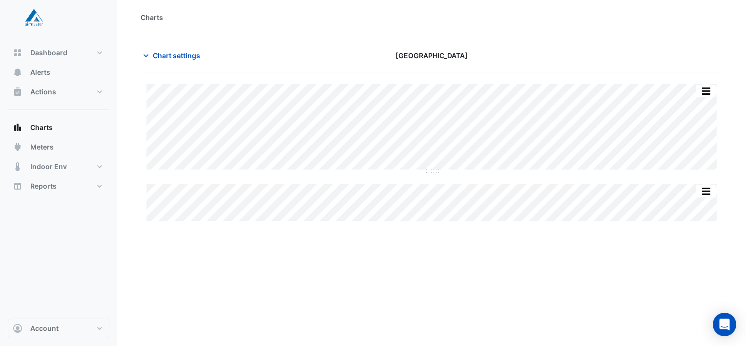
click at [399, 286] on div "Charts Chart settings [GEOGRAPHIC_DATA] Split All Split None Print Save as JPEG…" at bounding box center [431, 173] width 629 height 346
click at [410, 250] on div "Charts Chart settings [GEOGRAPHIC_DATA] Split All Split None Print Save as JPEG…" at bounding box center [431, 173] width 629 height 346
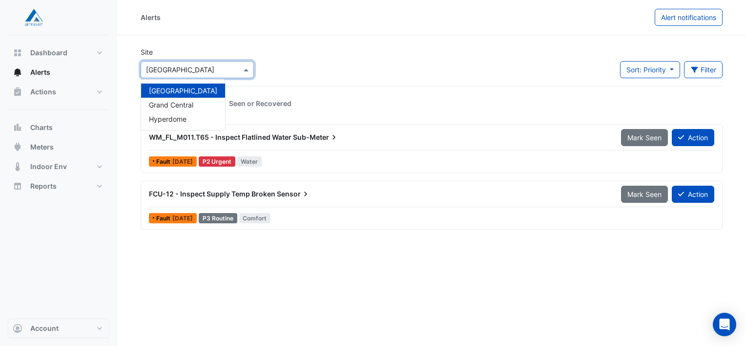
click at [245, 69] on span at bounding box center [247, 69] width 12 height 10
click at [193, 104] on span "Grand Central" at bounding box center [171, 105] width 44 height 8
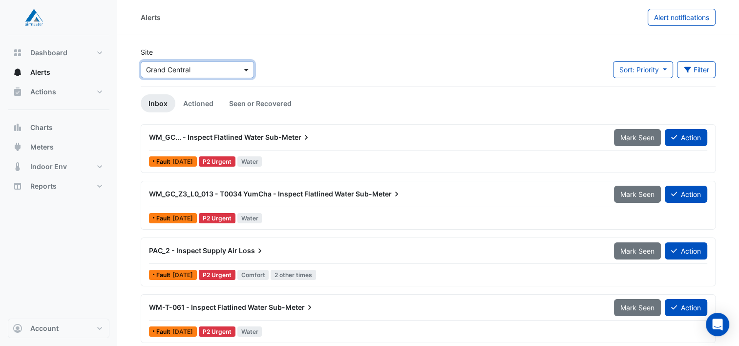
click at [249, 65] on span at bounding box center [247, 69] width 12 height 10
click at [177, 115] on span "Hyperdome" at bounding box center [168, 119] width 38 height 8
